Goal: Task Accomplishment & Management: Use online tool/utility

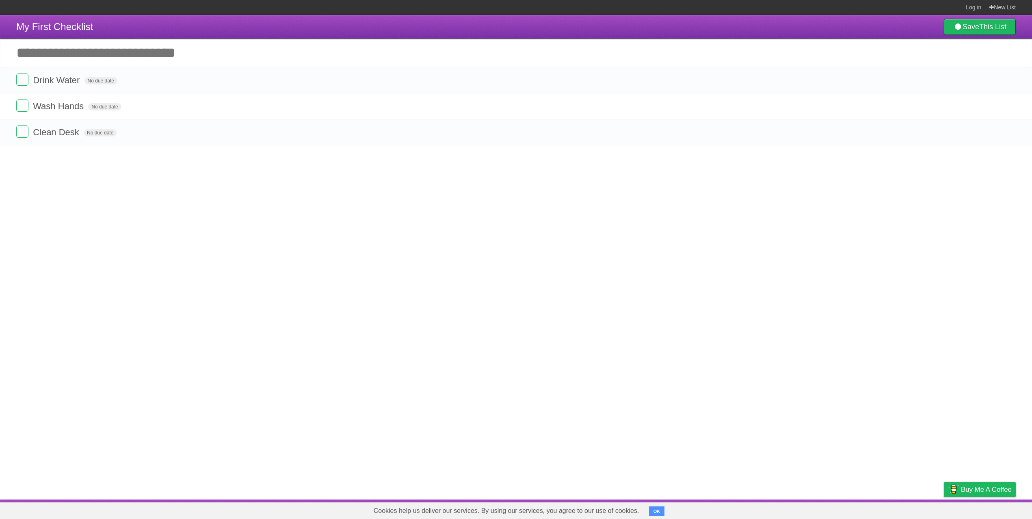
click at [716, 237] on article "My First Checklist Save This List Add another task ********* Drink Water No due…" at bounding box center [516, 257] width 1032 height 484
click at [19, 83] on label at bounding box center [22, 79] width 12 height 12
click at [27, 84] on label at bounding box center [22, 79] width 12 height 12
click at [658, 508] on button "OK" at bounding box center [657, 511] width 16 height 10
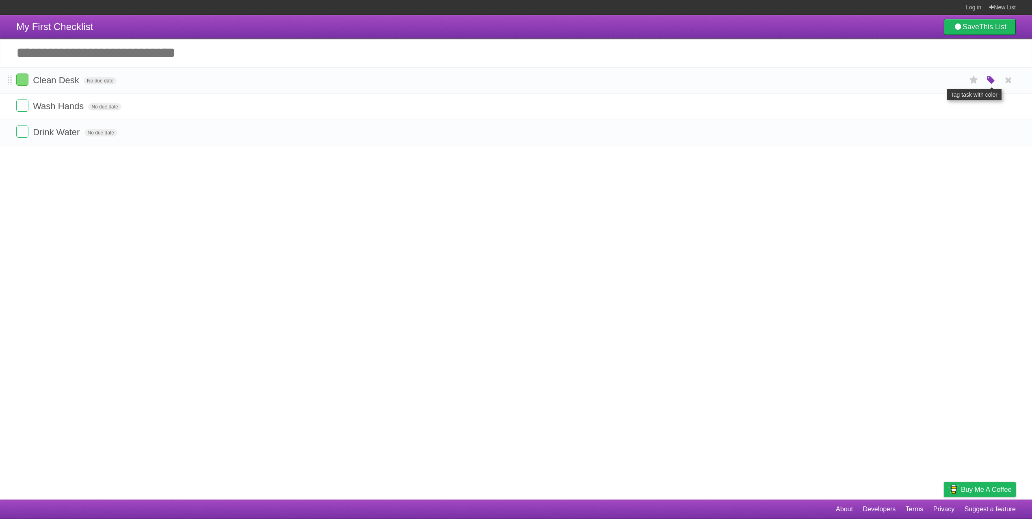
click at [992, 82] on icon "button" at bounding box center [990, 80] width 11 height 11
click at [918, 83] on label "Blue" at bounding box center [922, 80] width 9 height 9
